Goal: Task Accomplishment & Management: Manage account settings

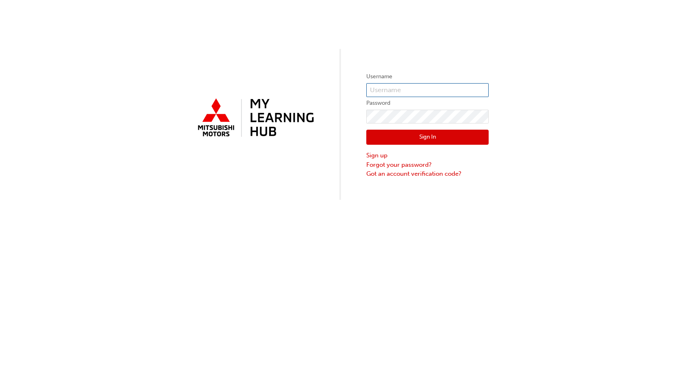
click at [408, 93] on input "text" at bounding box center [427, 90] width 122 height 14
type input "[EMAIL_ADDRESS][DOMAIN_NAME]"
click button "Sign In" at bounding box center [427, 138] width 122 height 16
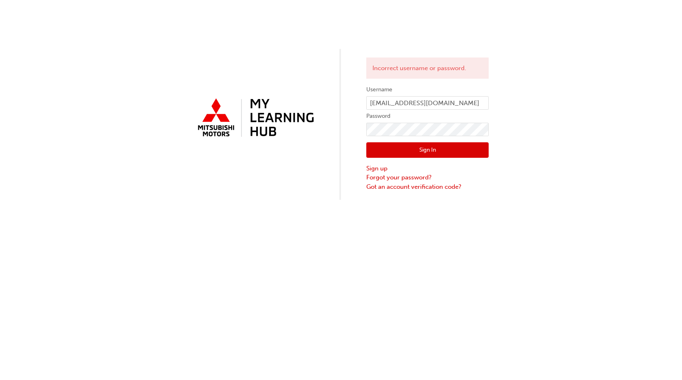
click at [473, 146] on button "Sign In" at bounding box center [427, 150] width 122 height 16
click at [407, 178] on link "Forgot your password?" at bounding box center [427, 177] width 122 height 9
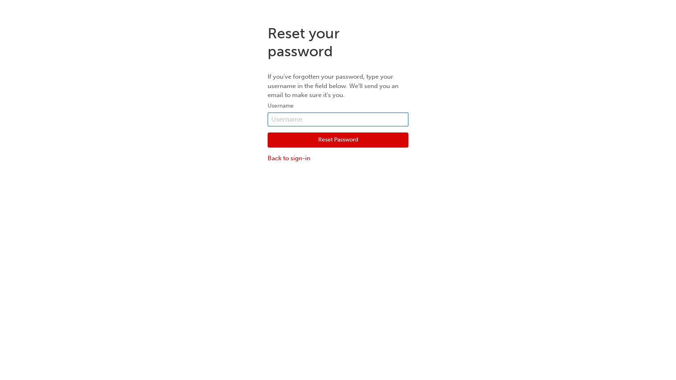
click at [326, 118] on input "text" at bounding box center [338, 120] width 141 height 14
type input "[EMAIL_ADDRESS][DOMAIN_NAME]"
click at [319, 136] on button "Reset Password" at bounding box center [338, 141] width 141 height 16
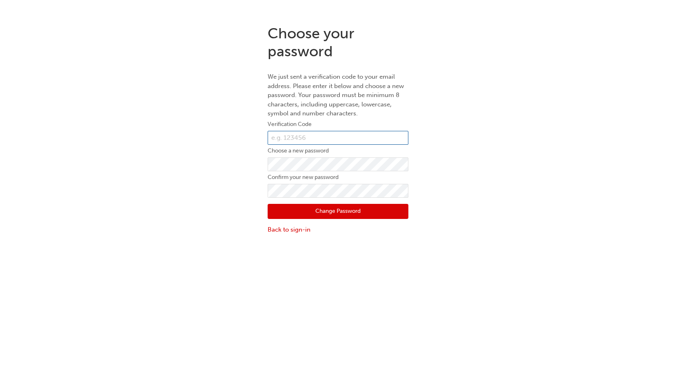
click at [360, 135] on input "text" at bounding box center [338, 138] width 141 height 14
paste input "615026"
type input "615026"
click at [374, 212] on button "Change Password" at bounding box center [338, 212] width 141 height 16
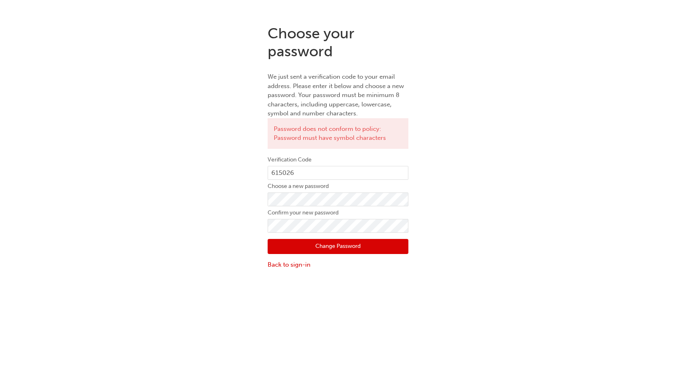
click at [357, 248] on button "Change Password" at bounding box center [338, 247] width 141 height 16
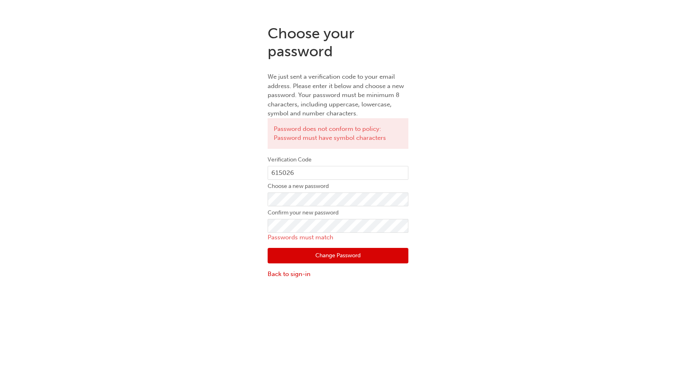
click at [324, 219] on form "Verification Code 615026 Choose a new password Confirm your new password Passwo…" at bounding box center [338, 217] width 141 height 124
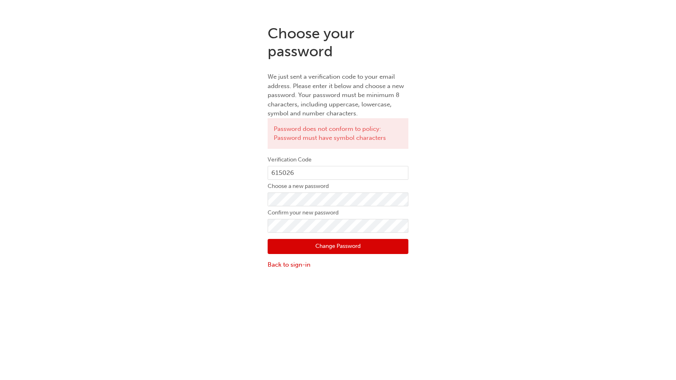
click at [336, 244] on button "Change Password" at bounding box center [338, 247] width 141 height 16
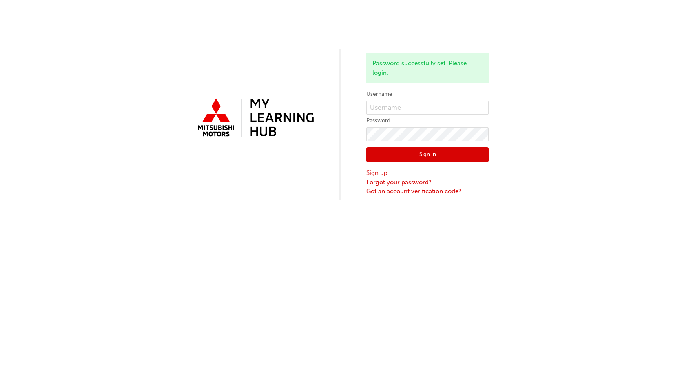
click at [548, 135] on div "Password successfully set. Please login. Username Password Sign In Sign up Forg…" at bounding box center [341, 100] width 682 height 200
type input "[EMAIL_ADDRESS][DOMAIN_NAME]"
click at [457, 152] on button "Sign In" at bounding box center [427, 155] width 122 height 16
